Goal: Transaction & Acquisition: Purchase product/service

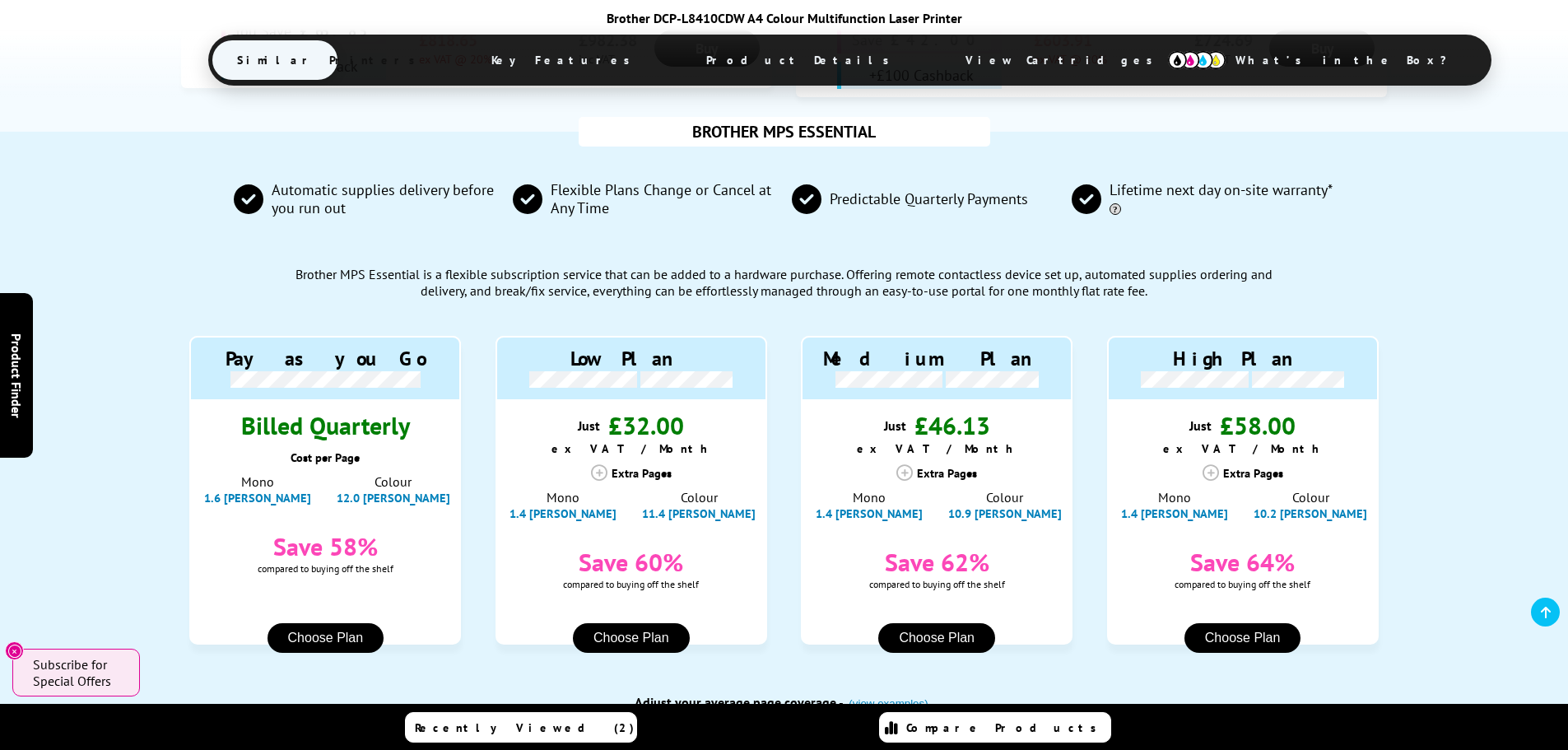
scroll to position [1478, 0]
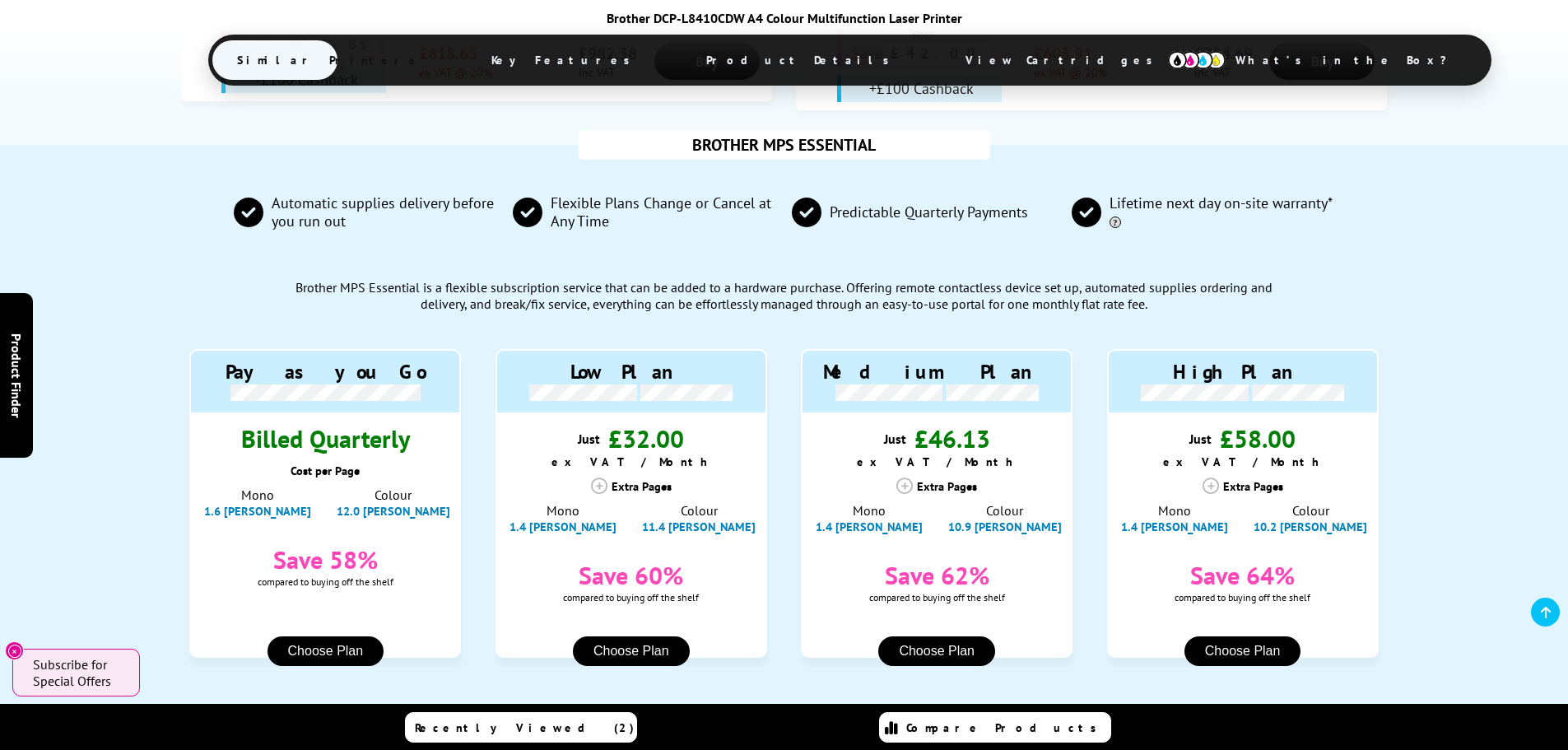
click at [338, 636] on button "Choose Plan" at bounding box center [325, 651] width 116 height 30
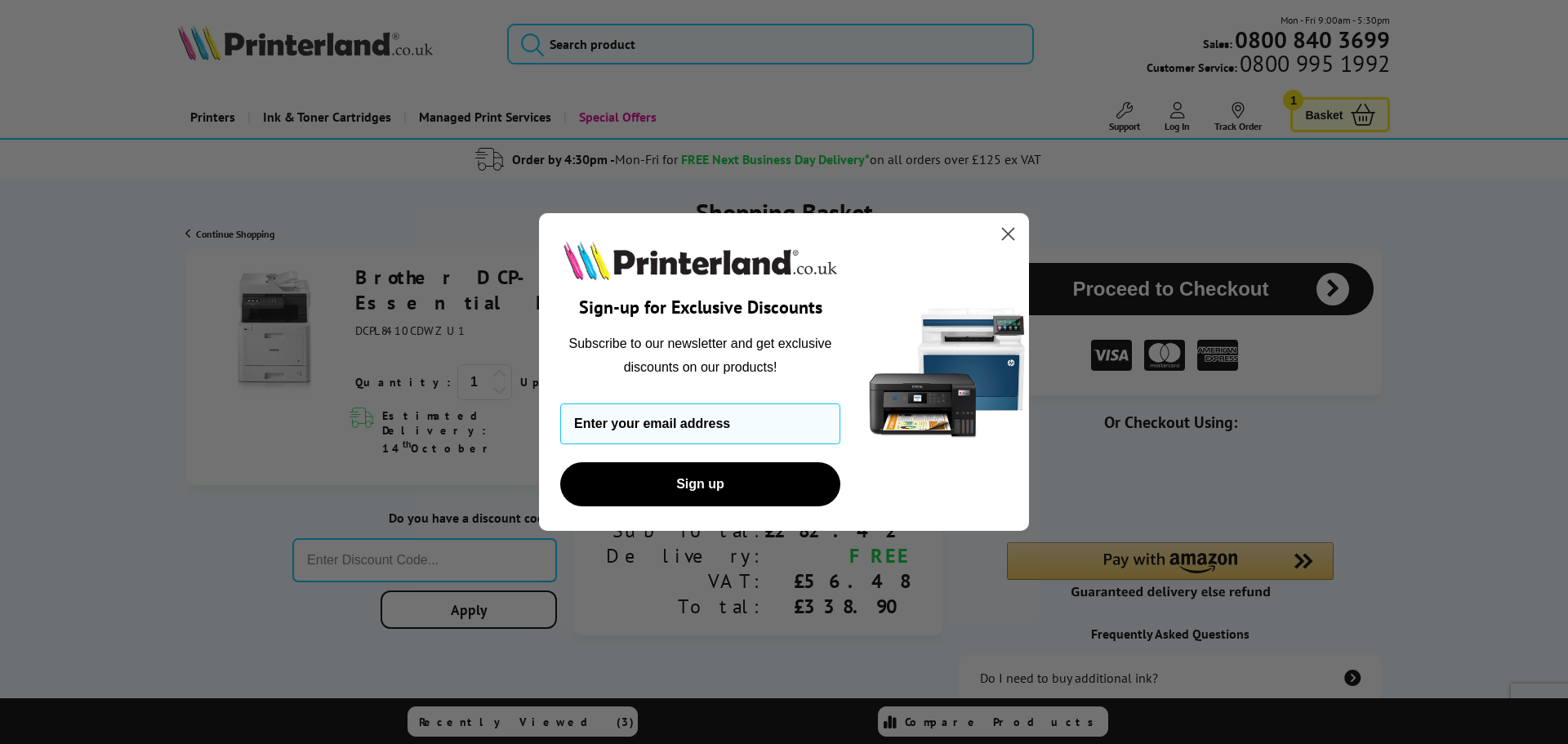
click at [1017, 231] on circle "Close dialog" at bounding box center [1007, 234] width 27 height 27
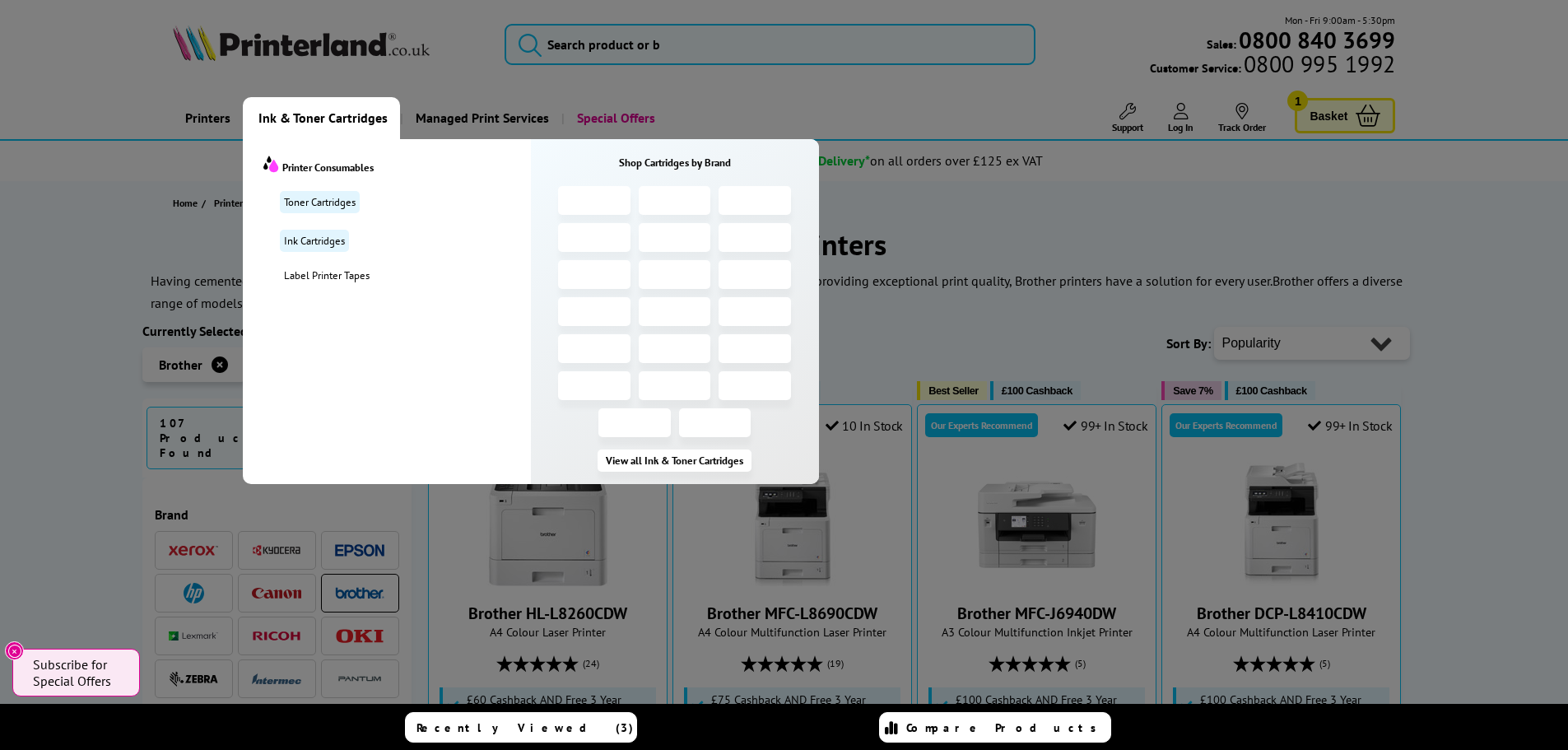
click at [322, 115] on span "Ink & Toner Cartridges" at bounding box center [323, 118] width 129 height 42
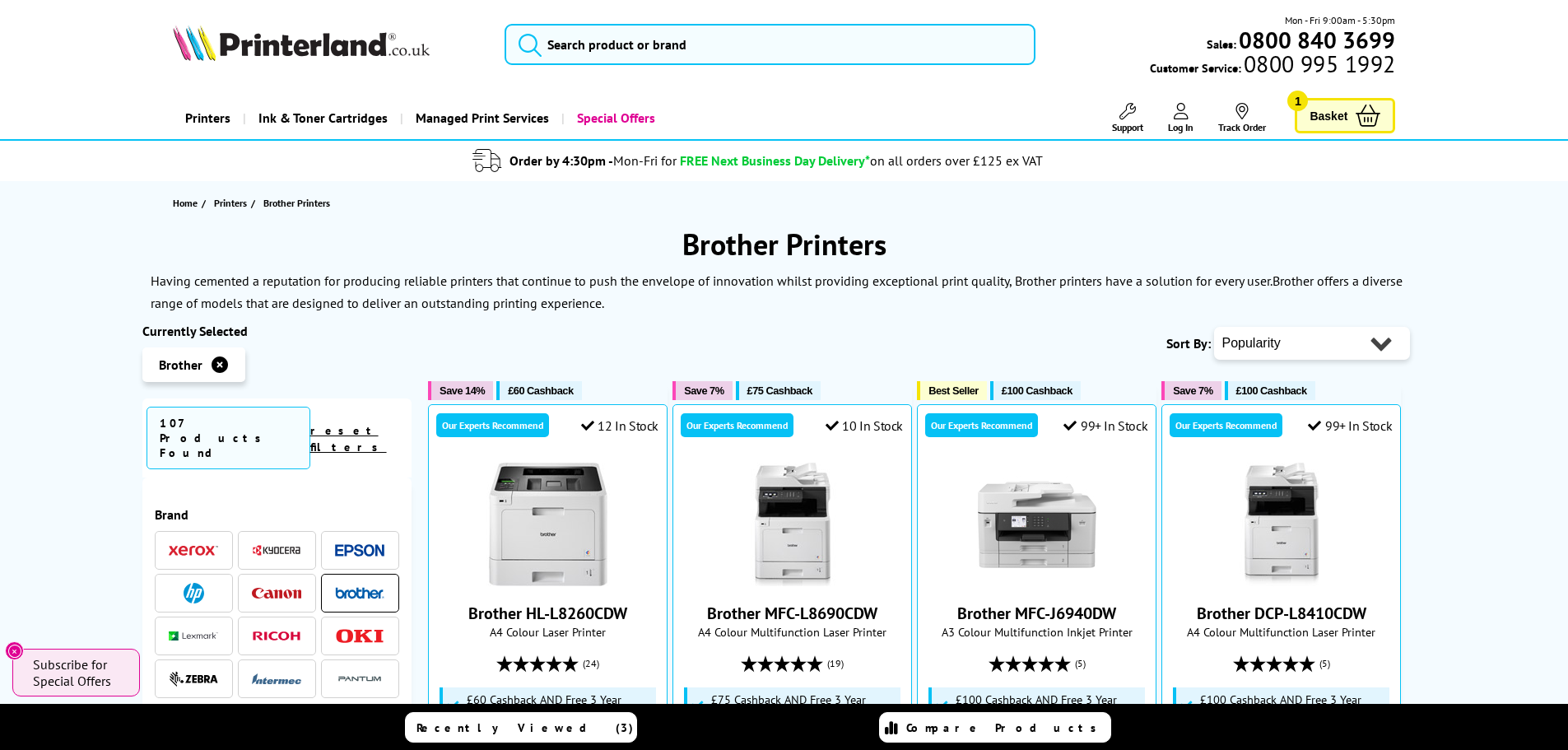
click at [340, 587] on img at bounding box center [360, 593] width 50 height 11
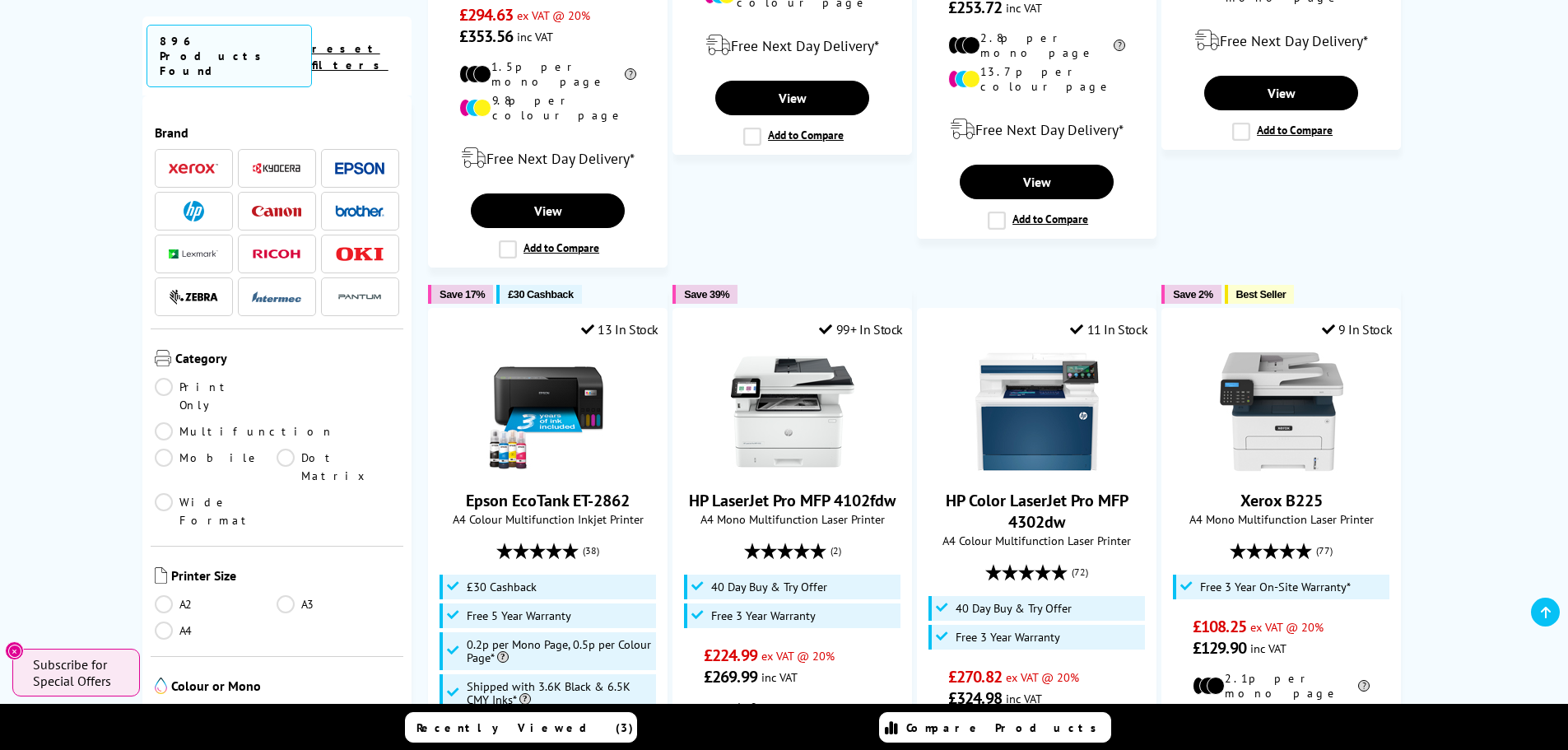
scroll to position [338, 0]
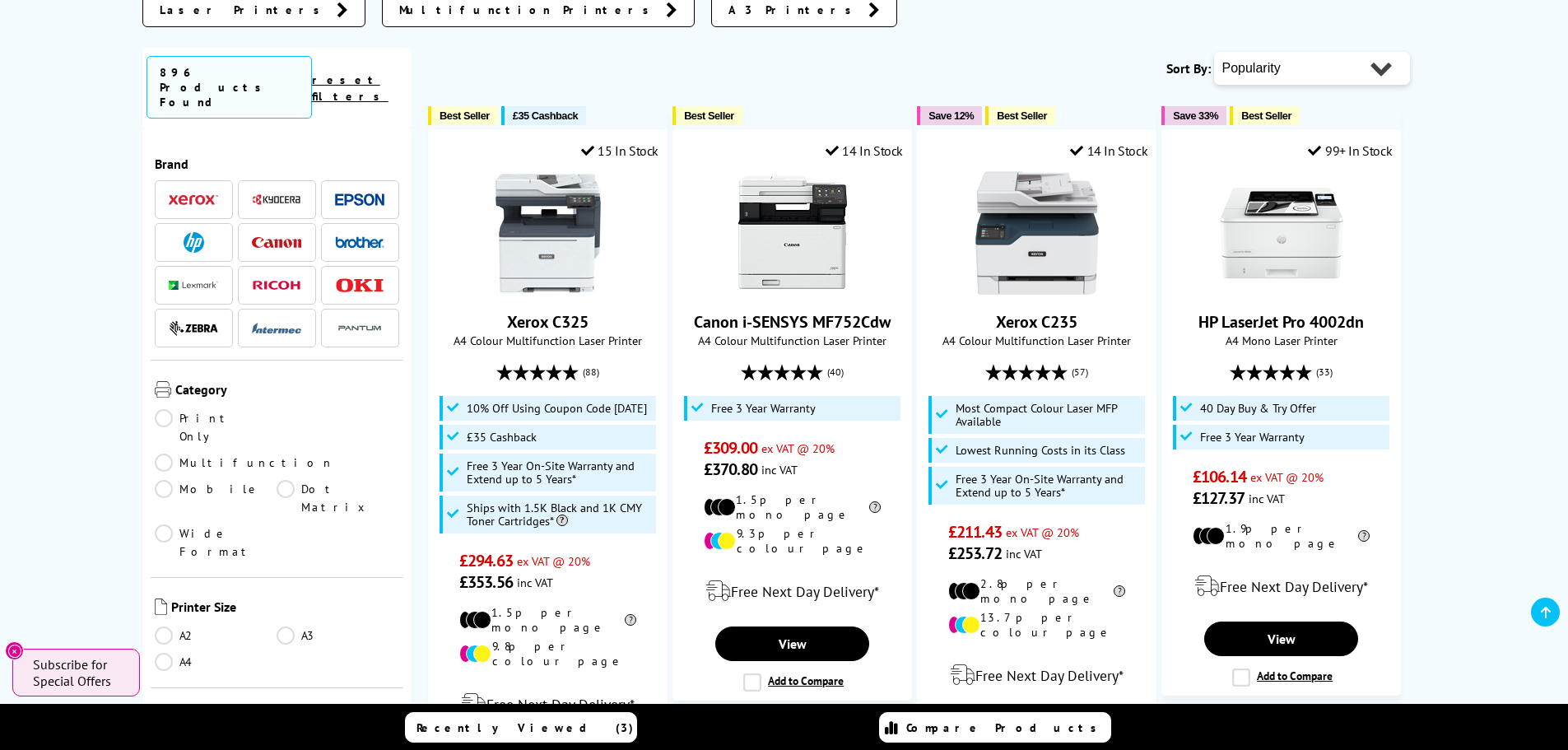
click at [343, 236] on img at bounding box center [360, 241] width 50 height 11
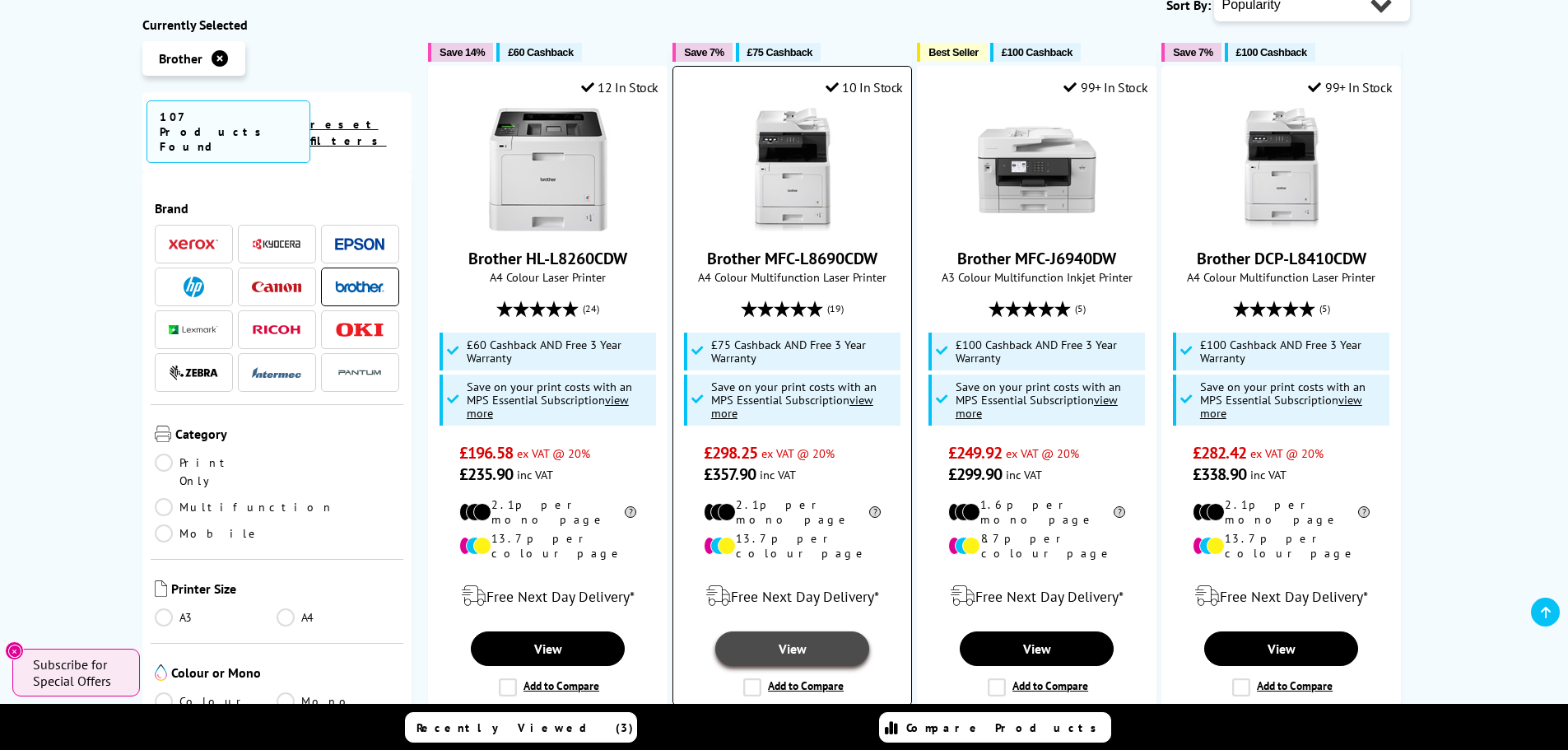
click at [811, 631] on link "View" at bounding box center [791, 648] width 153 height 34
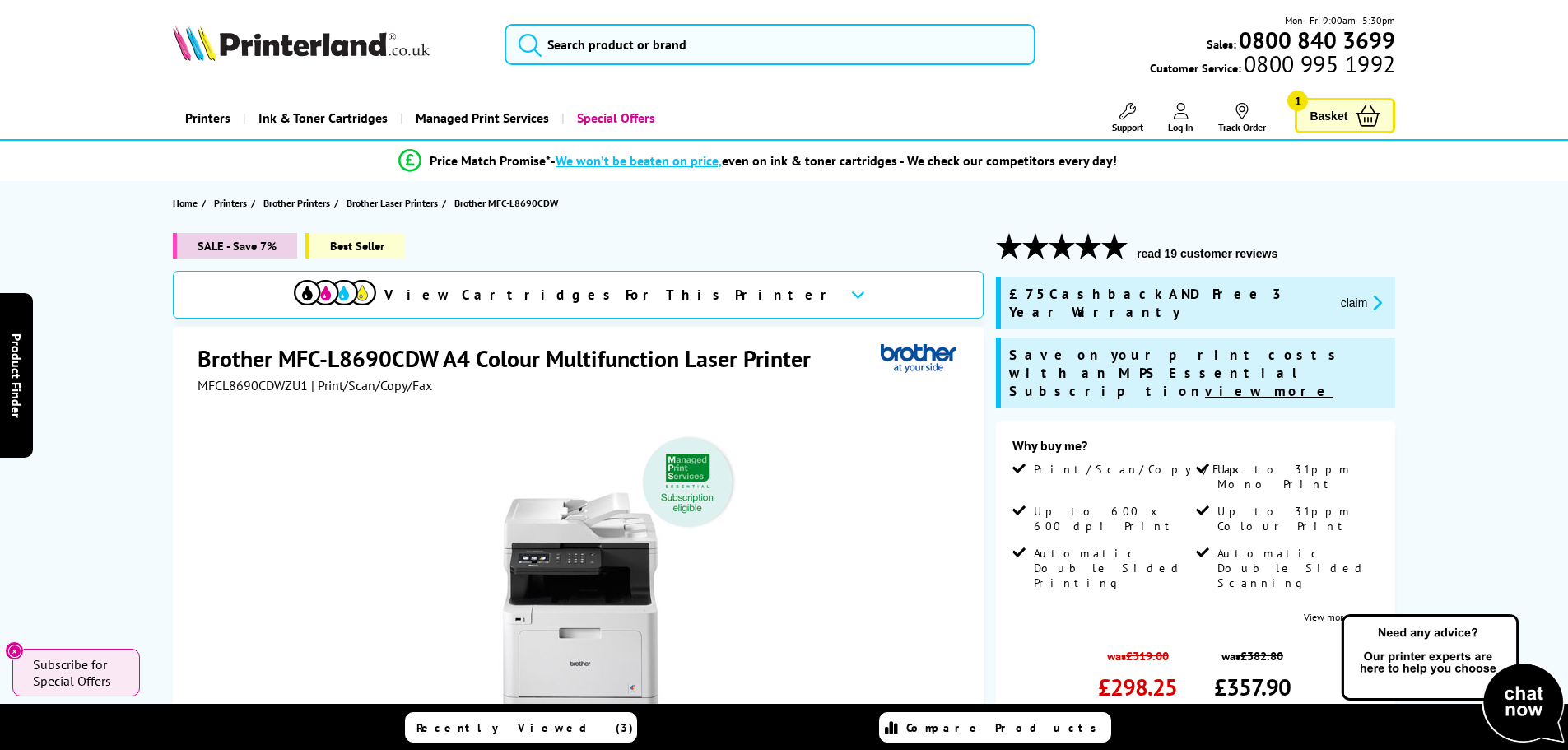
click at [318, 104] on span "Ink & Toner Cartridges" at bounding box center [323, 118] width 129 height 42
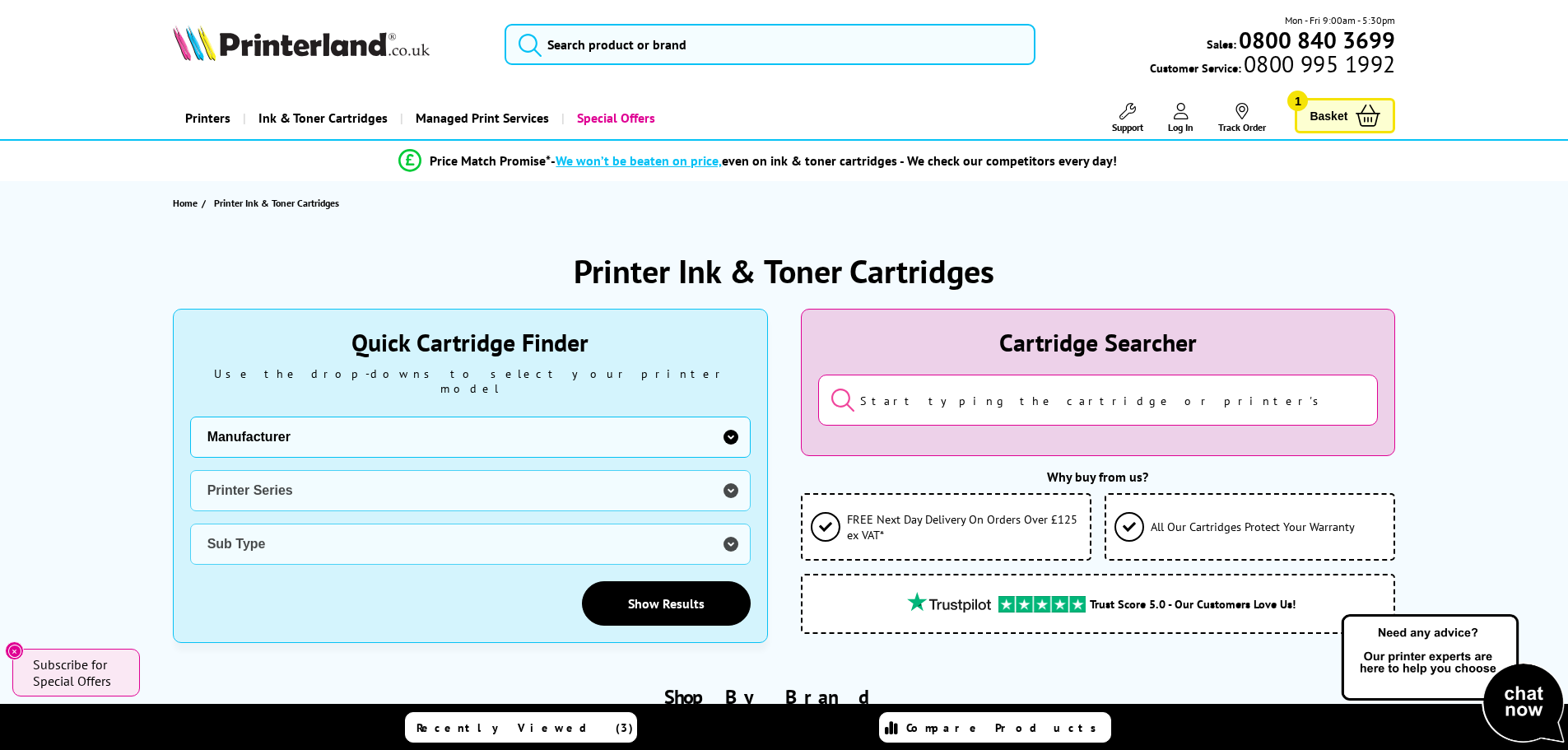
click at [1011, 412] on input "search" at bounding box center [1098, 399] width 560 height 51
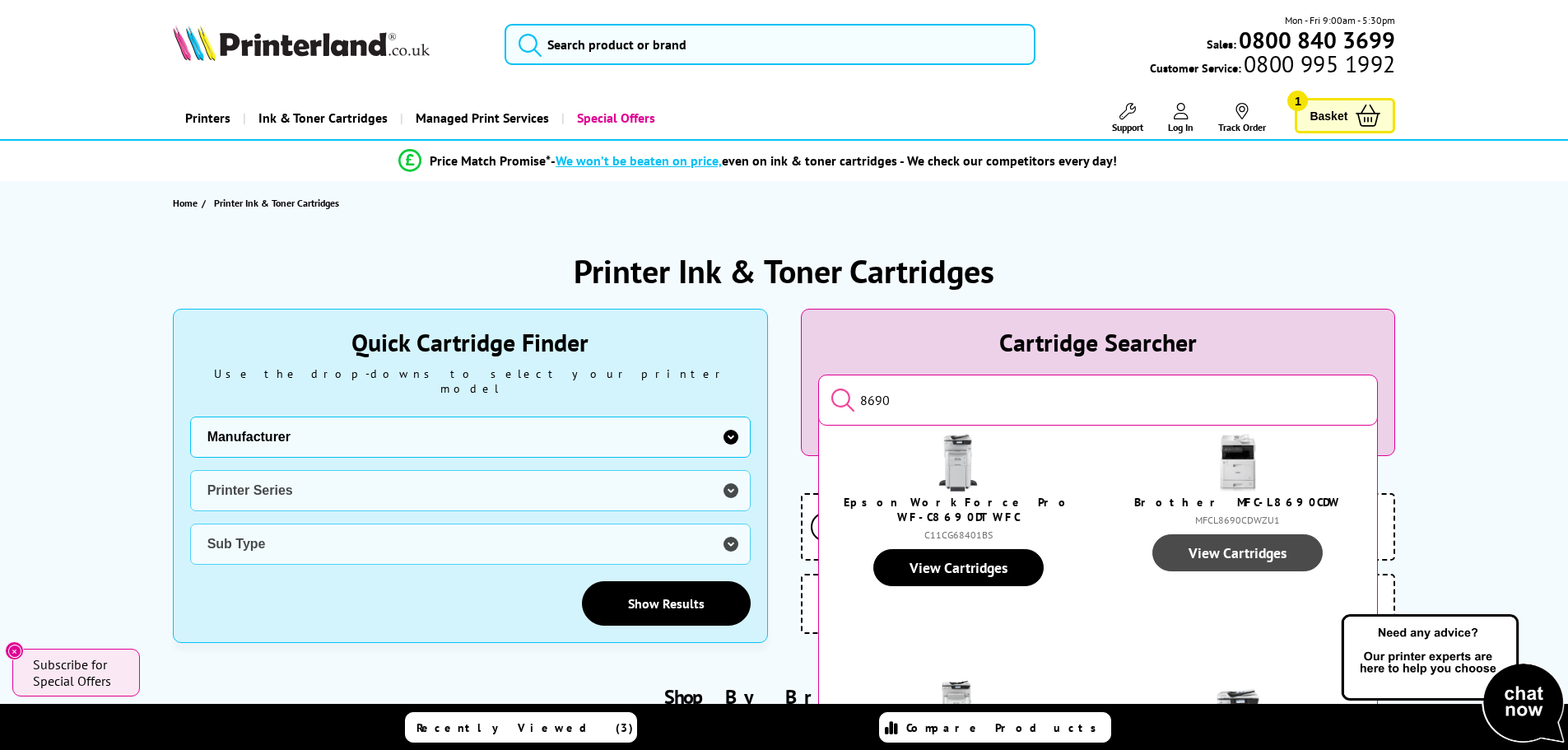
type input "8690"
click at [1282, 554] on link "View Cartridges" at bounding box center [1237, 552] width 171 height 37
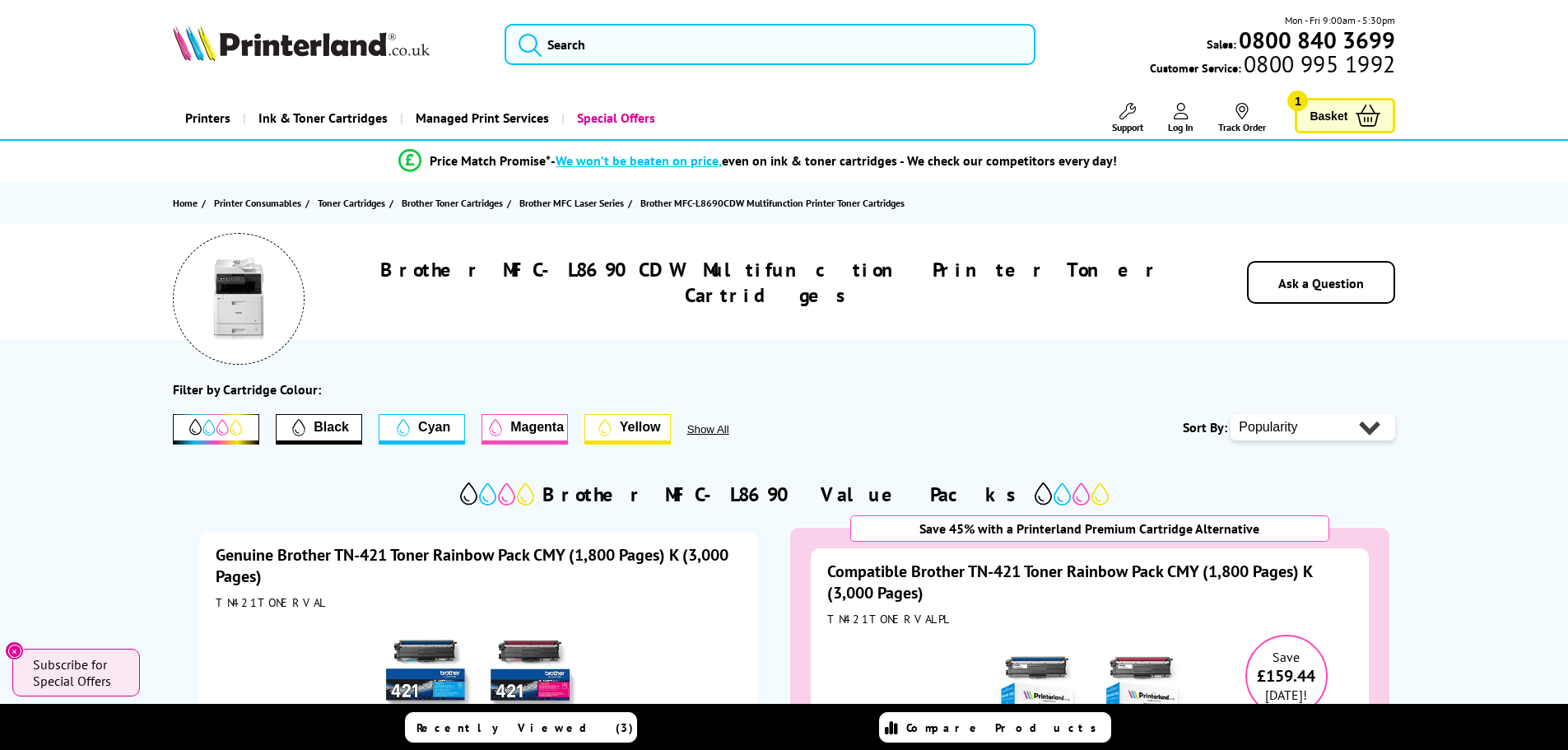
scroll to position [631, 0]
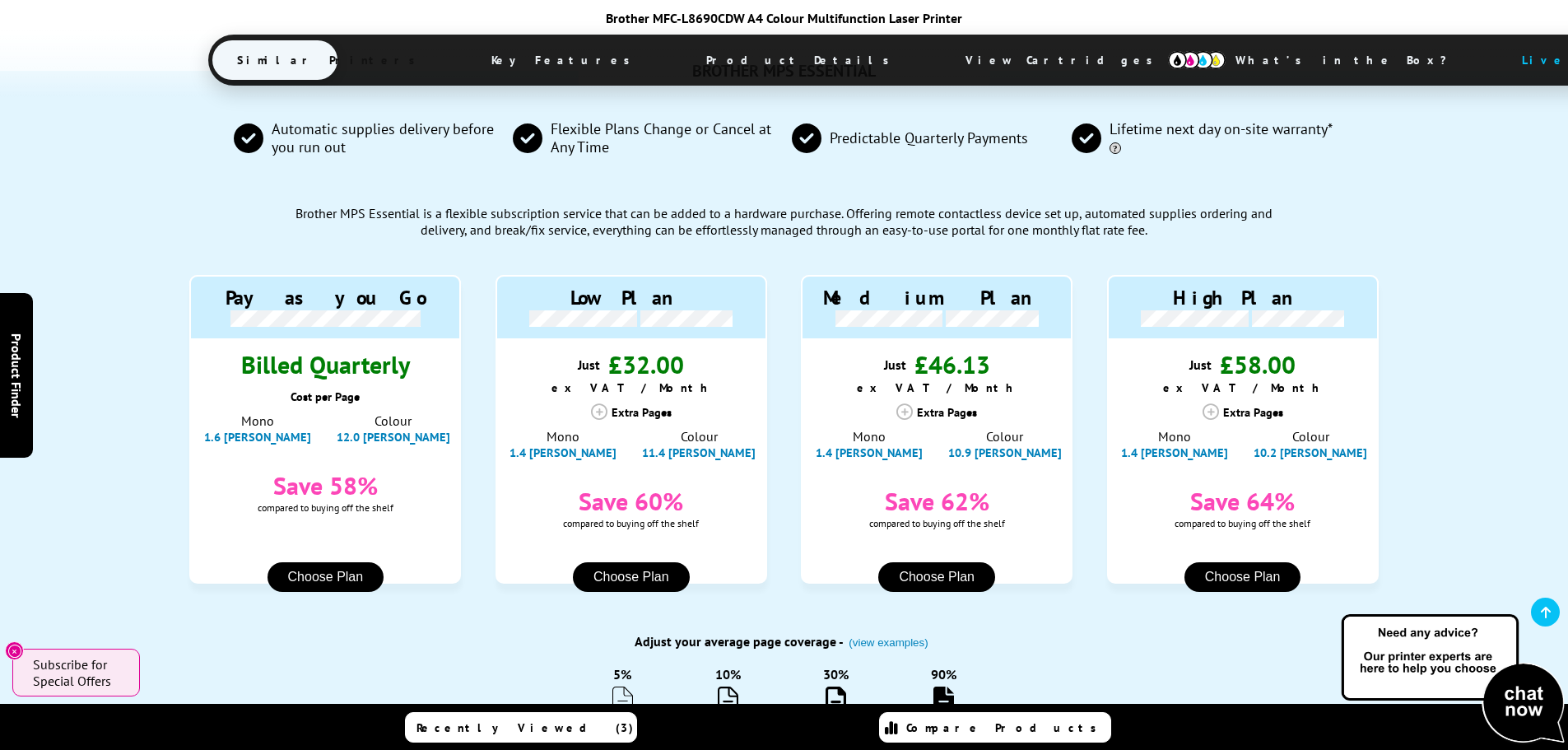
scroll to position [1414, 0]
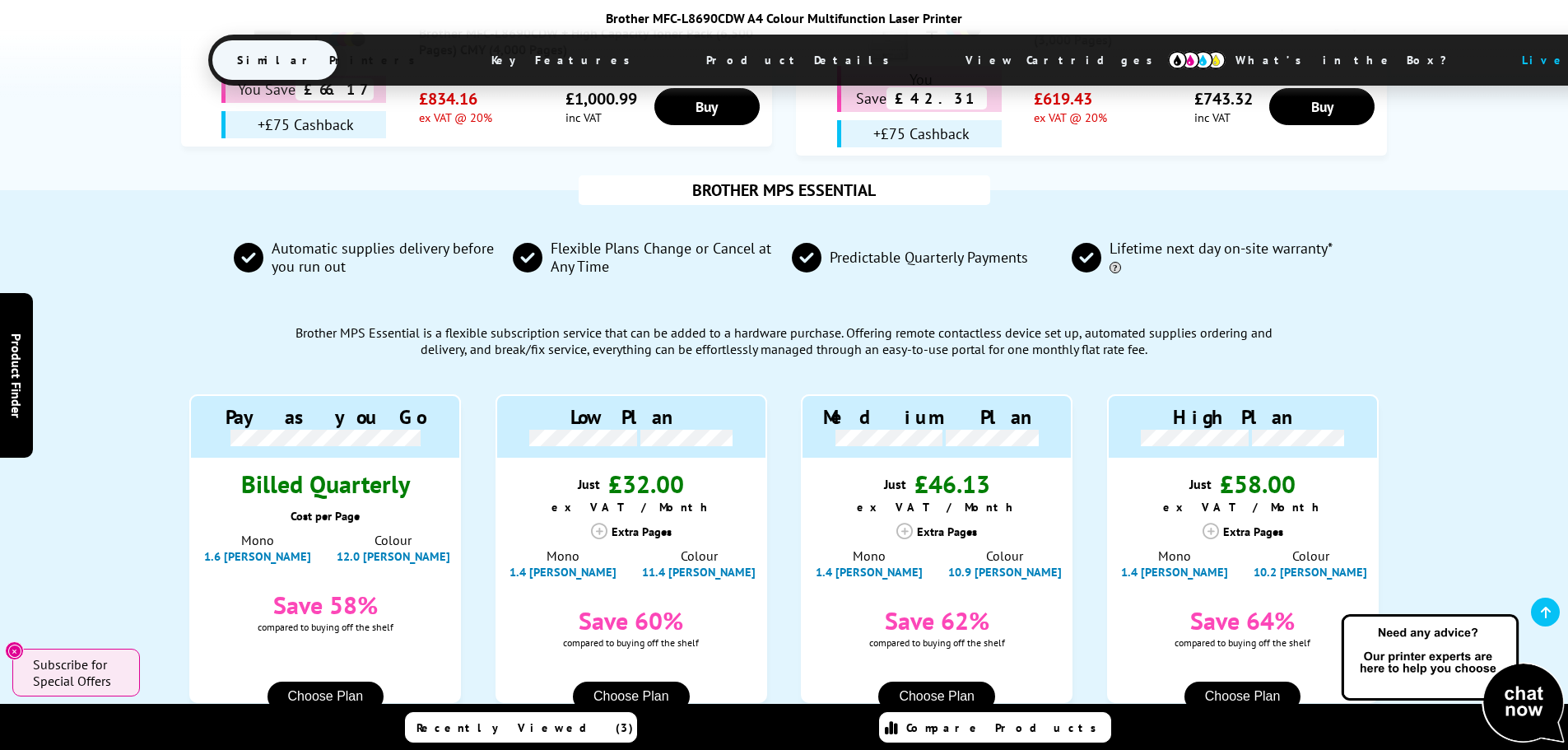
click at [635, 681] on button "Choose Plan" at bounding box center [631, 696] width 116 height 30
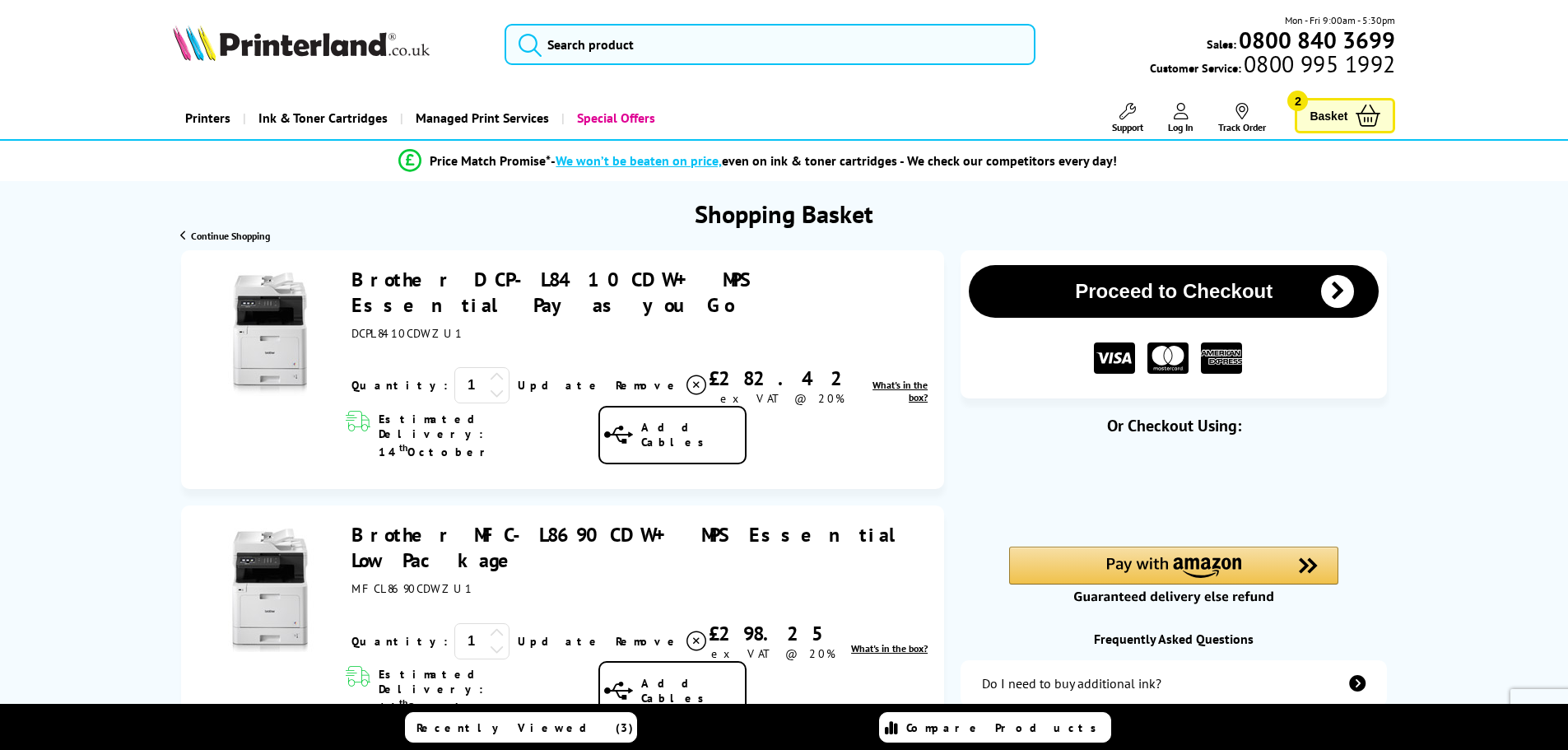
click at [1299, 112] on link "Basket 2" at bounding box center [1344, 115] width 100 height 35
click at [616, 378] on span "Remove" at bounding box center [648, 385] width 65 height 15
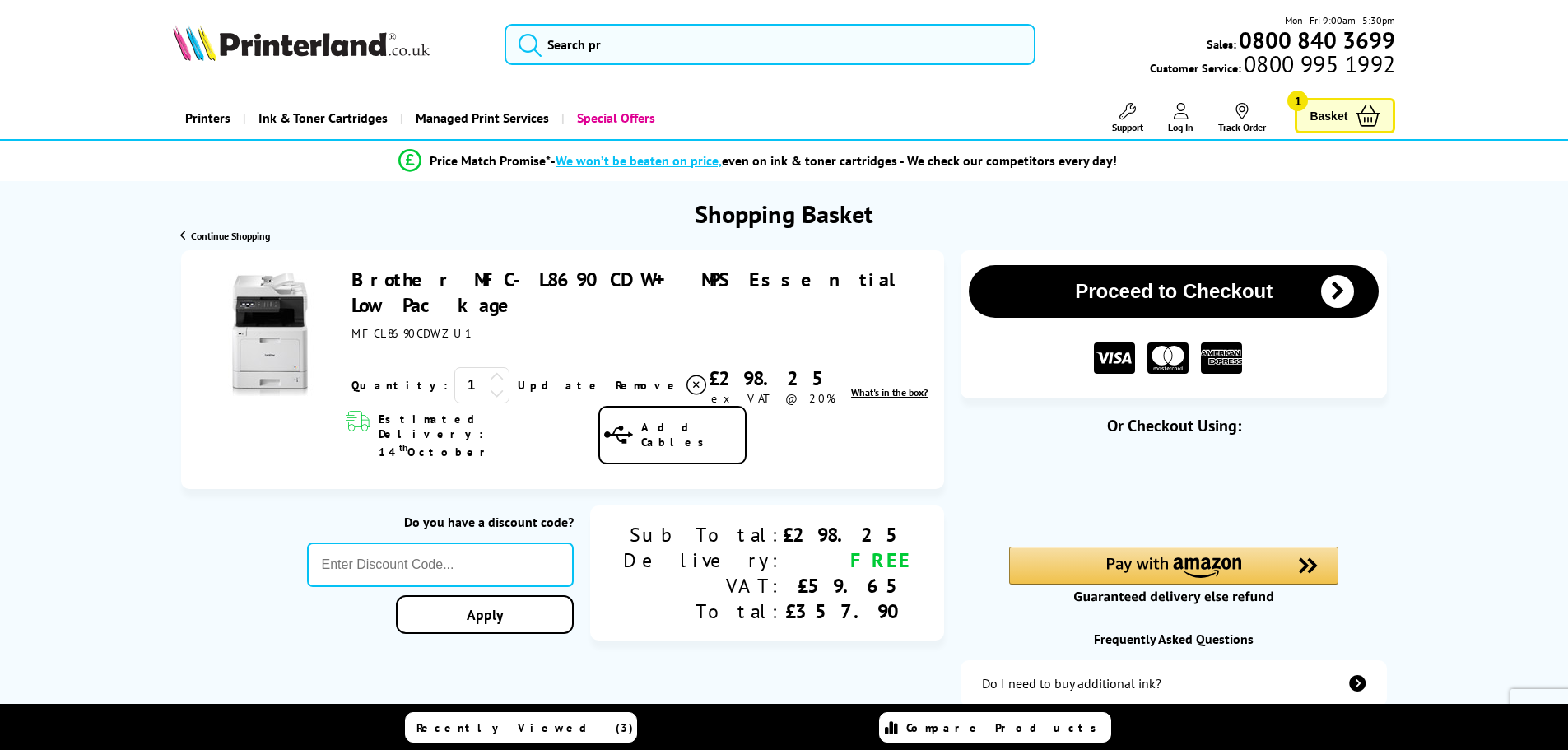
click at [686, 375] on icon at bounding box center [696, 385] width 20 height 20
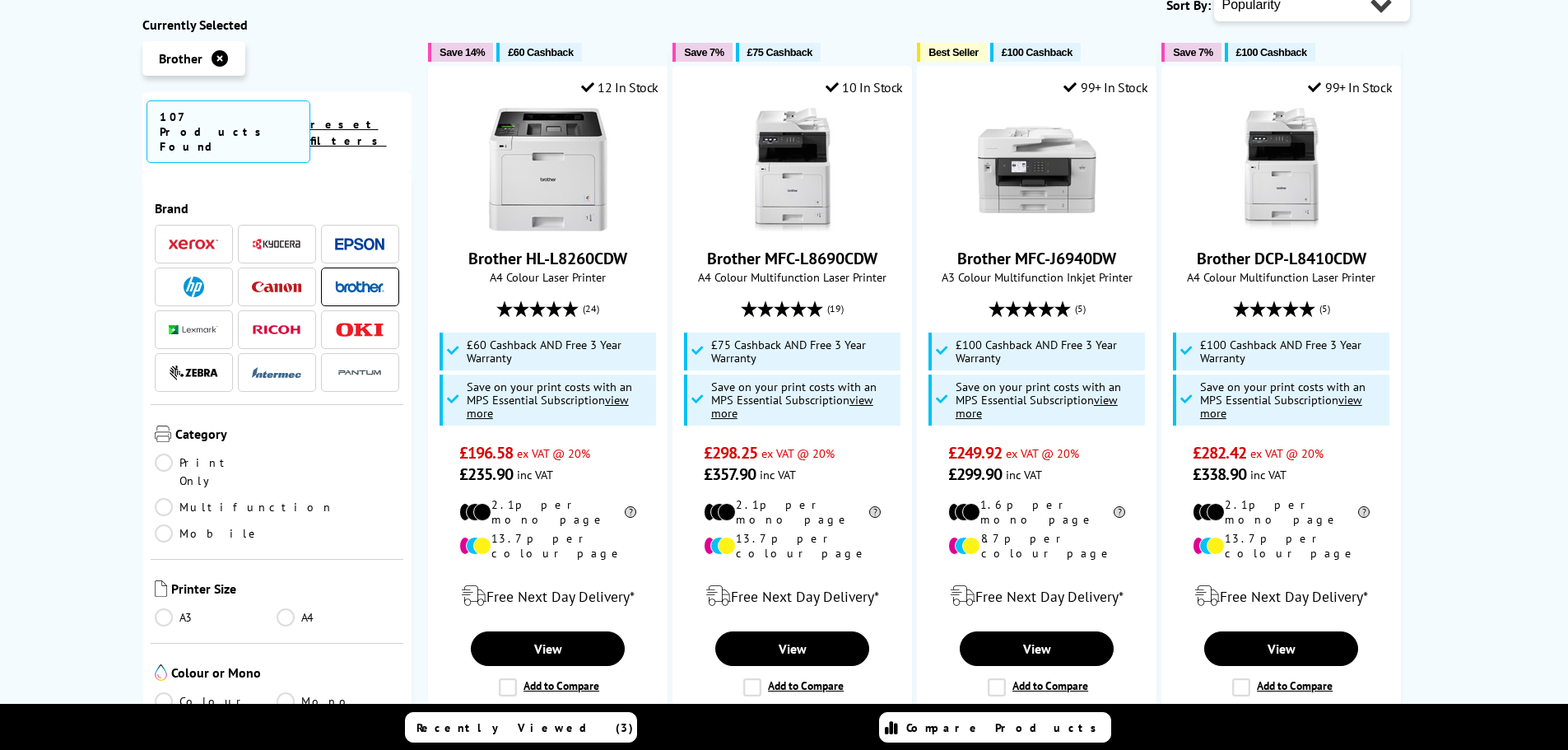
scroll to position [338, 0]
